Goal: Find specific page/section: Find specific page/section

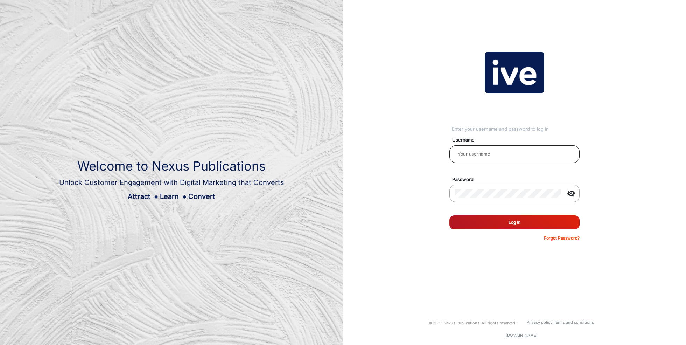
click at [478, 155] on input "email" at bounding box center [514, 154] width 119 height 8
type input "[PERSON_NAME]"
click at [506, 223] on button "Log In" at bounding box center [514, 222] width 130 height 14
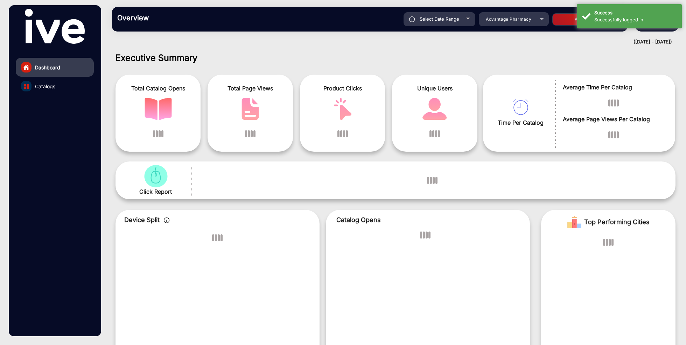
scroll to position [5, 0]
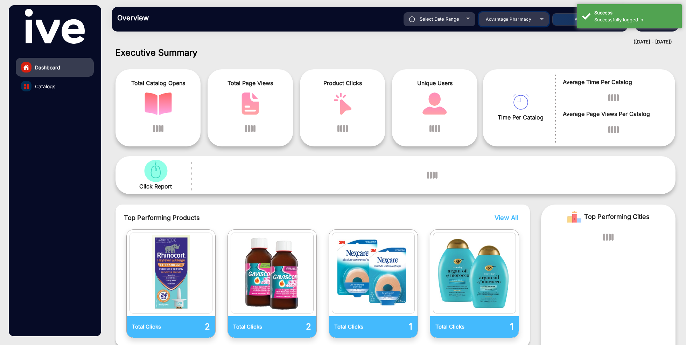
click at [519, 18] on div "Select Date Range [DATE] [DATE] – [DATE] [DATE] Advantage Pharmacy Apply" at bounding box center [395, 19] width 454 height 14
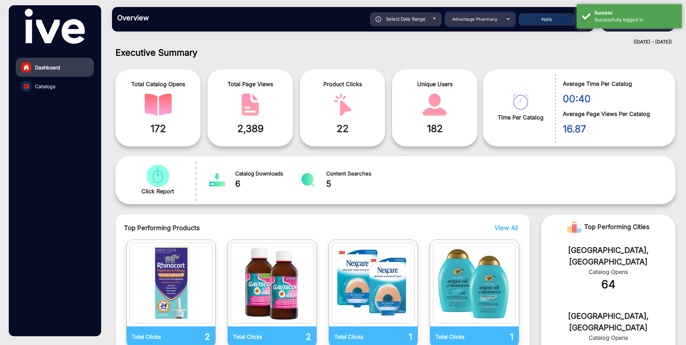
click at [496, 18] on span "Advantage Pharmacy" at bounding box center [474, 18] width 45 height 5
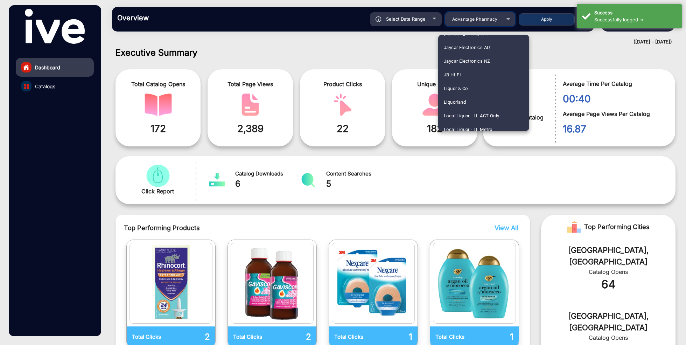
scroll to position [689, 0]
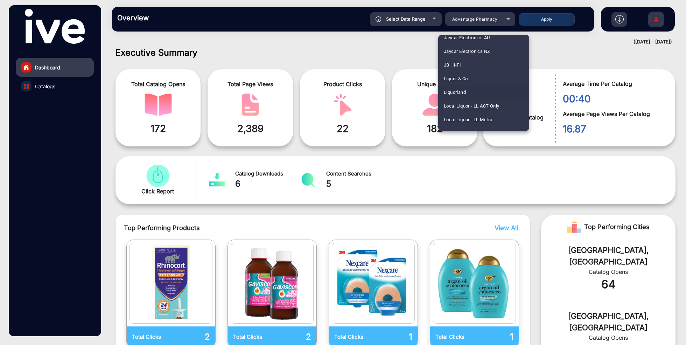
click at [470, 93] on mat-option "Liquorland" at bounding box center [483, 92] width 91 height 14
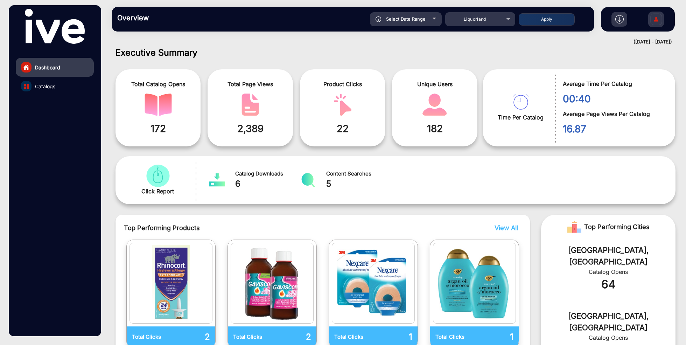
click at [403, 17] on span "Select Date Range" at bounding box center [406, 19] width 40 height 6
type input "[DATE]"
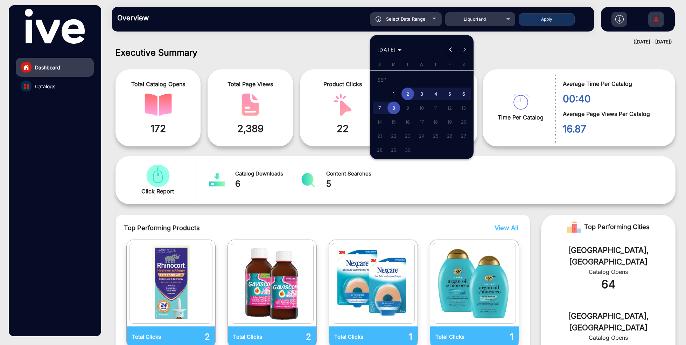
click at [450, 49] on button "Previous month" at bounding box center [451, 50] width 14 height 14
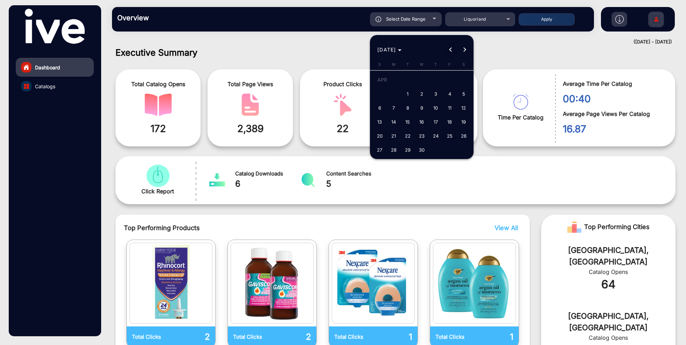
click at [450, 49] on button "Previous month" at bounding box center [451, 50] width 14 height 14
click at [466, 50] on button "Next month" at bounding box center [465, 50] width 14 height 14
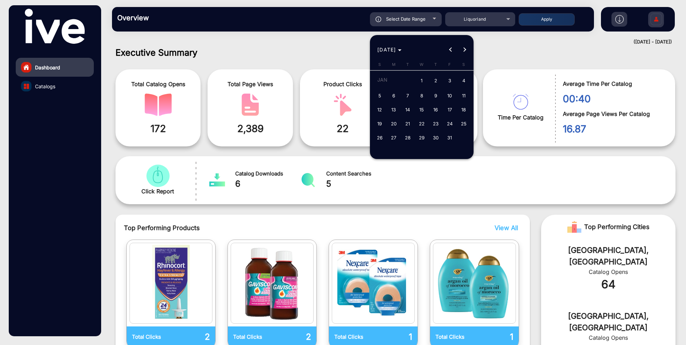
click at [424, 80] on span "1" at bounding box center [421, 81] width 13 height 14
type input "[DATE]"
click at [466, 51] on span "Next month" at bounding box center [465, 50] width 14 height 14
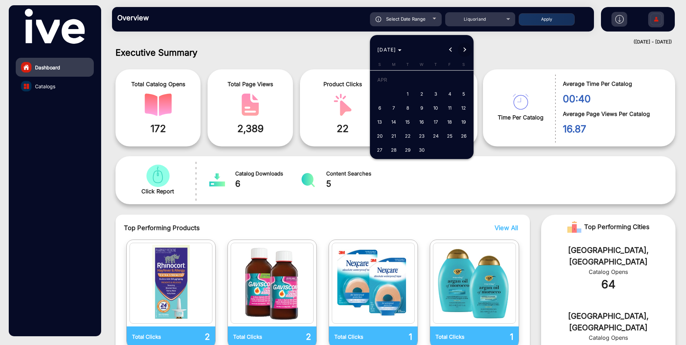
click at [466, 51] on span "Next month" at bounding box center [465, 50] width 14 height 14
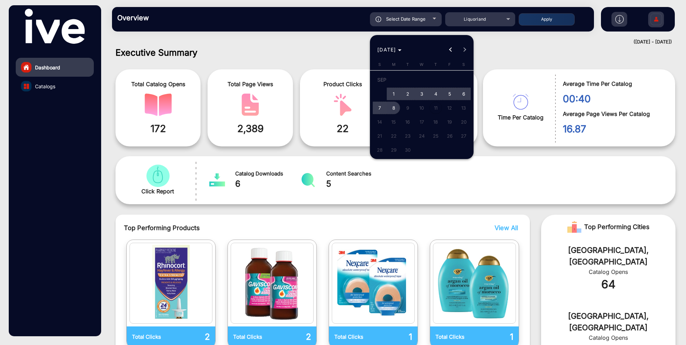
click at [392, 110] on span "8" at bounding box center [393, 107] width 13 height 13
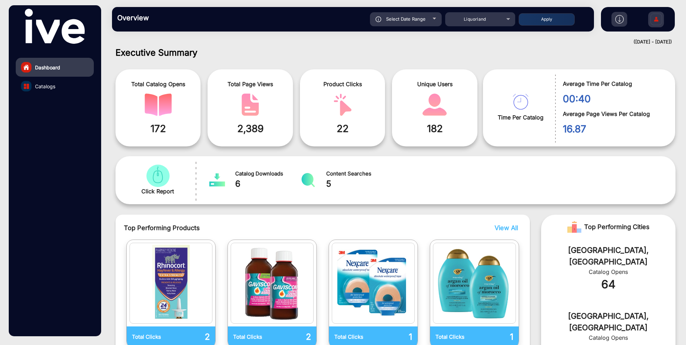
type input "[DATE]"
click at [545, 23] on button "Apply" at bounding box center [546, 19] width 56 height 12
type input "[DATE]"
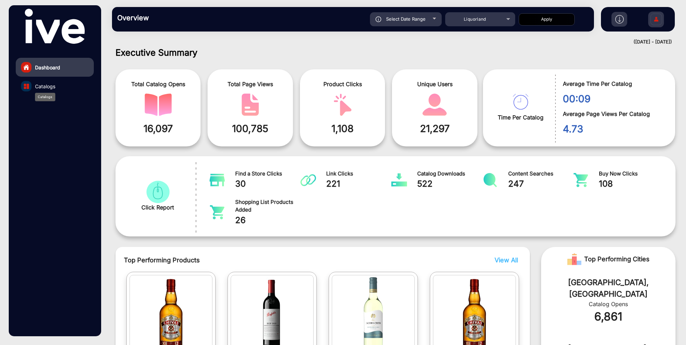
click at [52, 88] on span "Catalogs" at bounding box center [45, 86] width 20 height 7
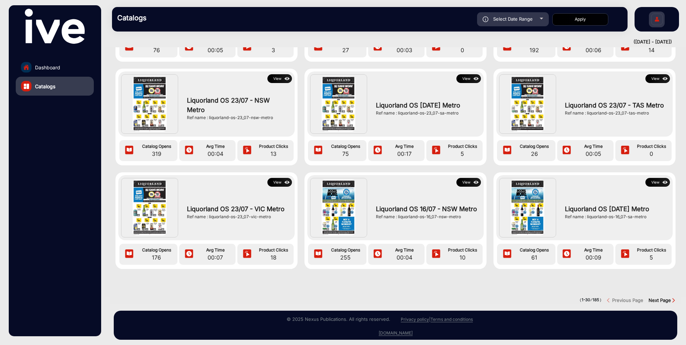
scroll to position [845, 0]
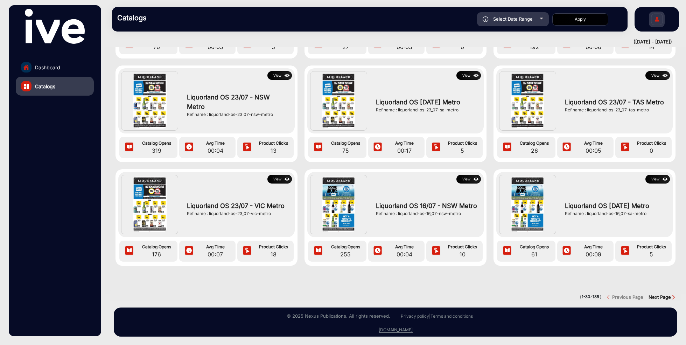
click at [657, 294] on strong "Next Page" at bounding box center [659, 297] width 22 height 6
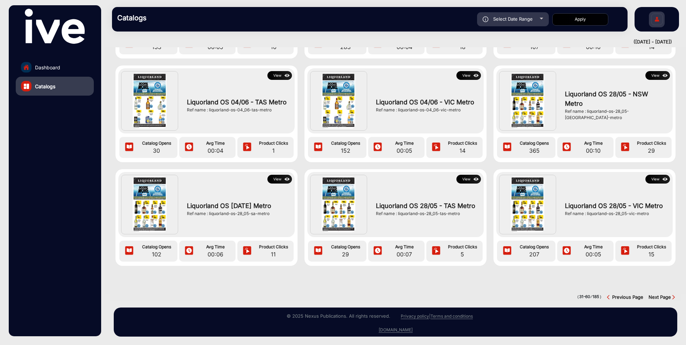
click at [657, 294] on strong "Next Page" at bounding box center [659, 297] width 22 height 6
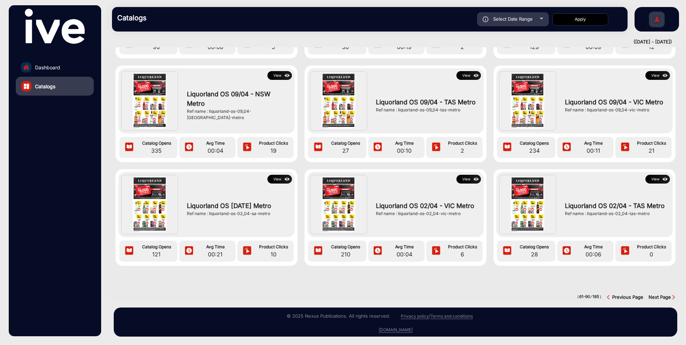
click at [657, 294] on strong "Next Page" at bounding box center [659, 297] width 22 height 6
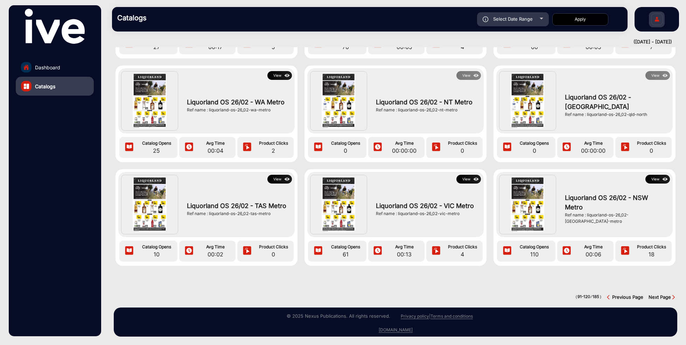
click at [657, 294] on strong "Next Page" at bounding box center [659, 297] width 22 height 6
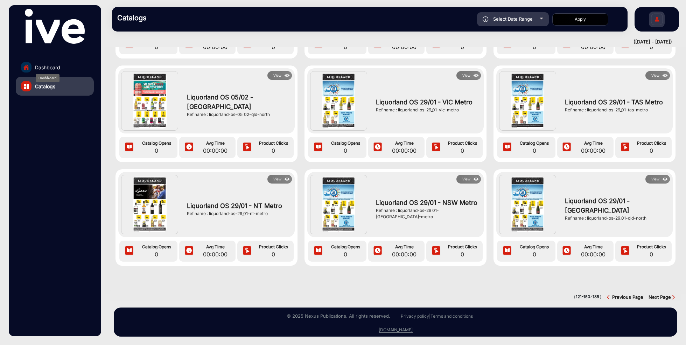
click at [57, 67] on span "Dashboard" at bounding box center [47, 67] width 25 height 7
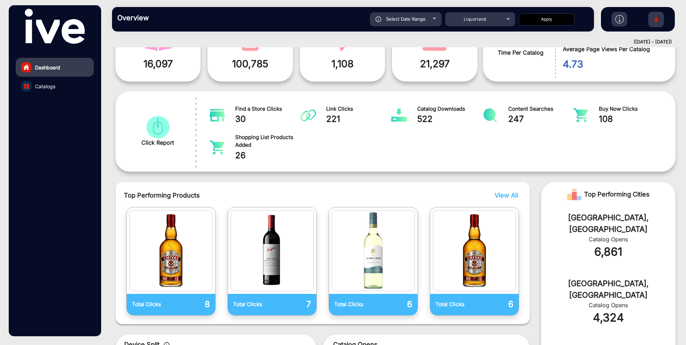
scroll to position [5, 0]
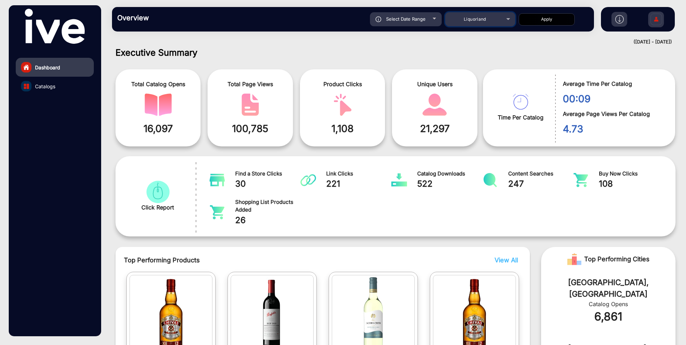
click at [479, 21] on span "Liquorland" at bounding box center [475, 18] width 22 height 5
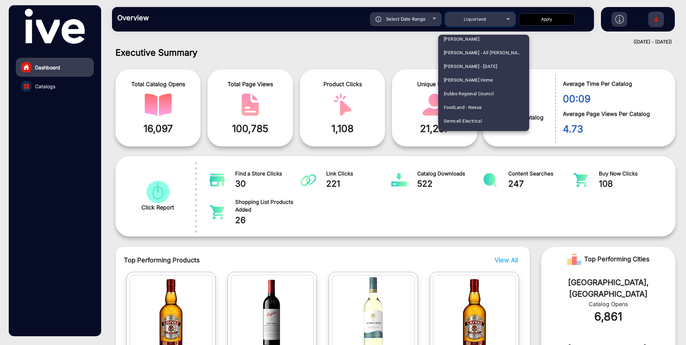
scroll to position [519, 0]
